Goal: Task Accomplishment & Management: Manage account settings

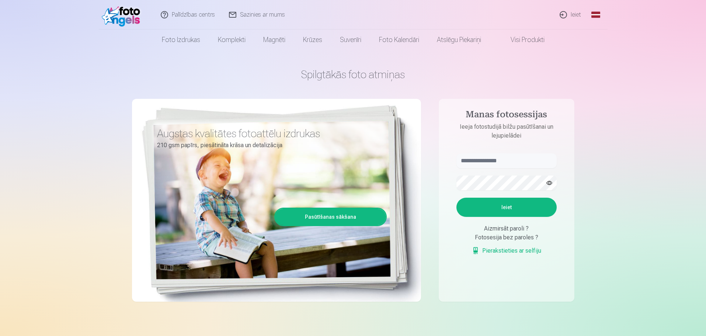
click at [364, 13] on link "Ieiet" at bounding box center [570, 14] width 35 height 29
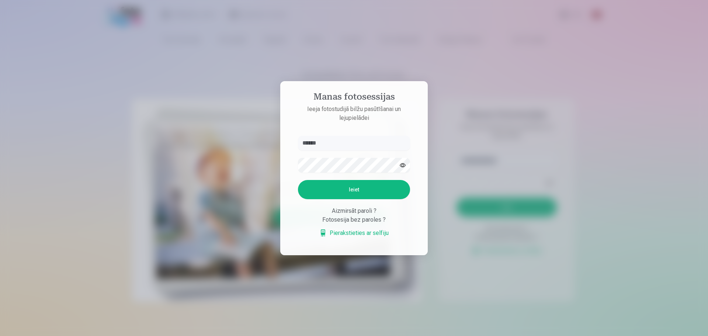
type input "******"
click at [328, 187] on button "Ieiet" at bounding box center [354, 189] width 112 height 19
click at [354, 199] on button "Ieiet" at bounding box center [354, 189] width 112 height 19
click at [356, 199] on button "Ieiet" at bounding box center [354, 189] width 112 height 19
click at [364, 158] on button "button" at bounding box center [402, 165] width 14 height 14
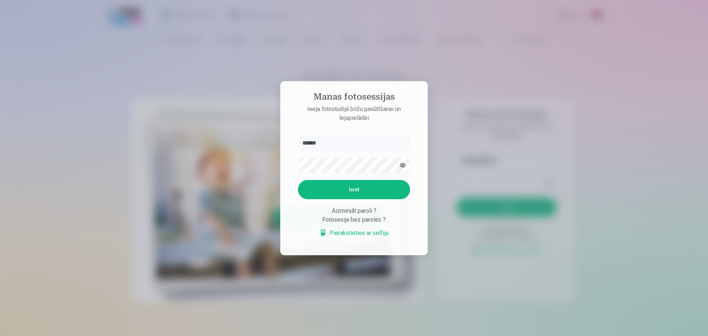
click at [361, 191] on button "Ieiet" at bounding box center [354, 189] width 112 height 19
click at [364, 199] on button "Ieiet" at bounding box center [354, 189] width 112 height 19
click at [364, 237] on div "Aizmirsāt paroli ? Fotosesija bez paroles ? Pierakstieties ar selfiju" at bounding box center [354, 221] width 112 height 31
click at [364, 199] on button "Ieiet" at bounding box center [354, 189] width 112 height 19
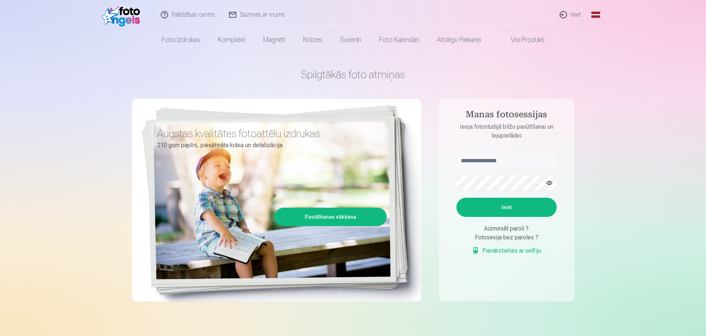
click at [364, 13] on link "Ieiet" at bounding box center [570, 14] width 35 height 29
